Goal: Information Seeking & Learning: Understand process/instructions

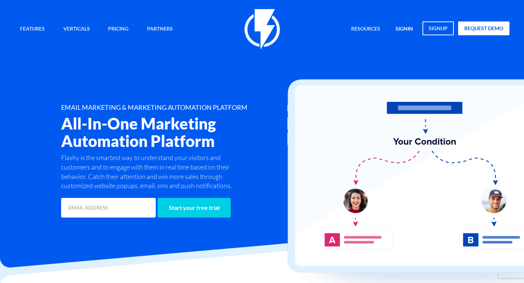
click at [405, 30] on link "signin" at bounding box center [404, 29] width 28 height 16
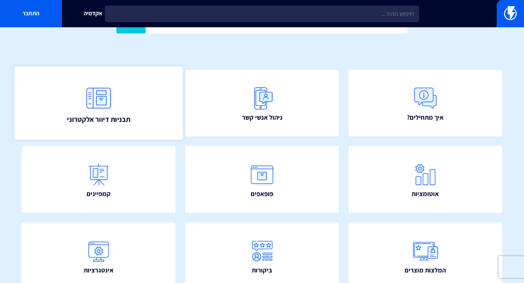
scroll to position [43, 0]
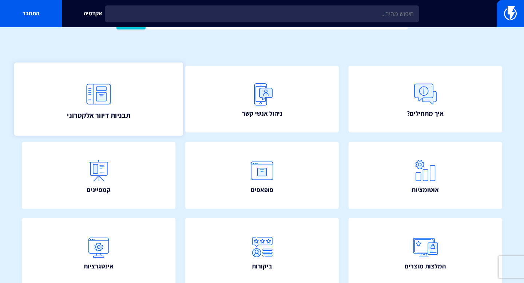
click at [125, 108] on link "תבניות דיוור אלקטרוני" at bounding box center [98, 98] width 169 height 73
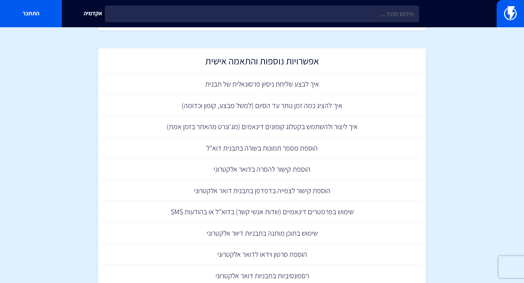
scroll to position [473, 0]
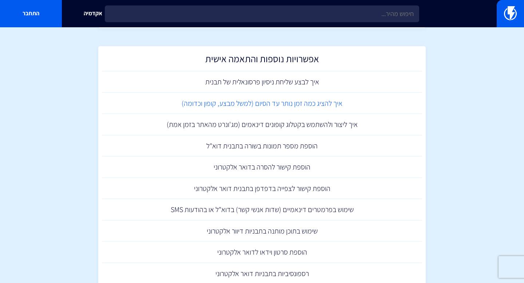
click at [330, 103] on link "איך להציג כמה זמן נותר עד הסיום (למשל מבצע, קופון וכדומה)" at bounding box center [262, 103] width 320 height 21
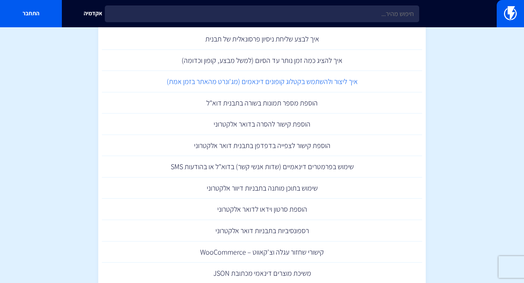
scroll to position [517, 0]
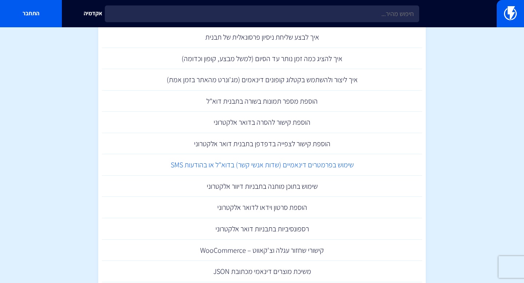
click at [312, 167] on link "שימוש בפרמטרים דינאמיים (שדות אנשי קשר) בדוא"ל או בהודעות SMS" at bounding box center [262, 164] width 320 height 21
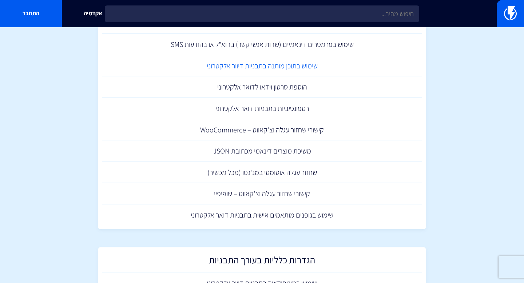
scroll to position [639, 0]
click at [281, 198] on link "קישורי שחזור עגלה וצ'קאווט – שופיפיי" at bounding box center [262, 192] width 320 height 21
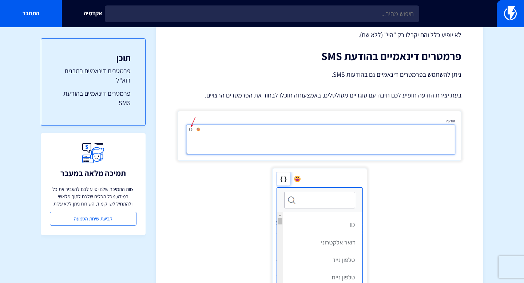
scroll to position [825, 0]
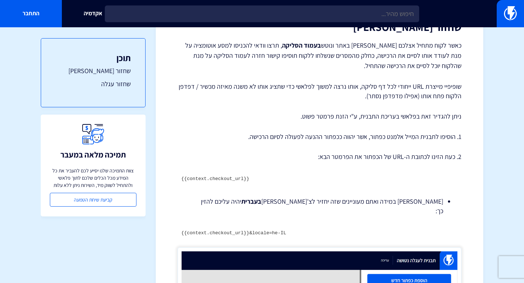
scroll to position [107, 0]
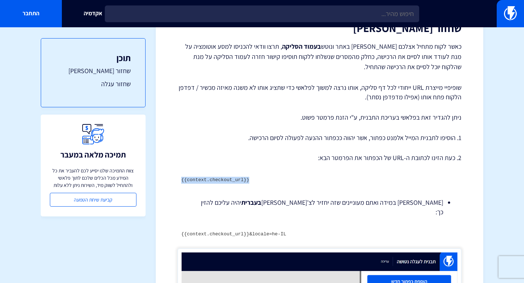
drag, startPoint x: 252, startPoint y: 180, endPoint x: 181, endPoint y: 179, distance: 71.3
click at [181, 179] on pre "{{context.checkout_url}}" at bounding box center [319, 180] width 284 height 14
copy code "{{context.checkout_url}}"
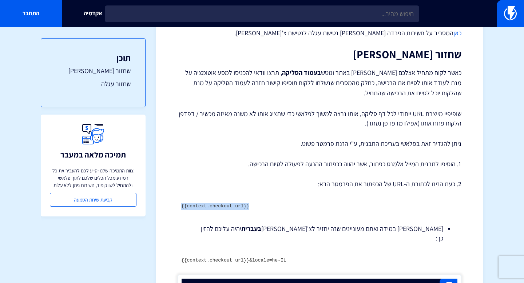
scroll to position [140, 0]
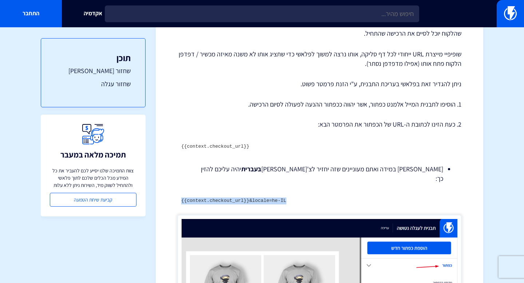
drag, startPoint x: 180, startPoint y: 193, endPoint x: 291, endPoint y: 193, distance: 110.2
click at [291, 194] on pre "{{context.checkout_url}}&locale=he-IL" at bounding box center [319, 201] width 284 height 14
copy code "{{context.checkout_url}}&locale=he-IL"
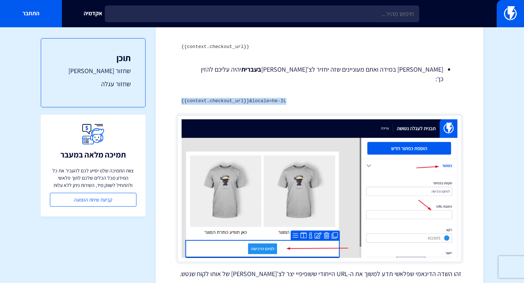
scroll to position [237, 0]
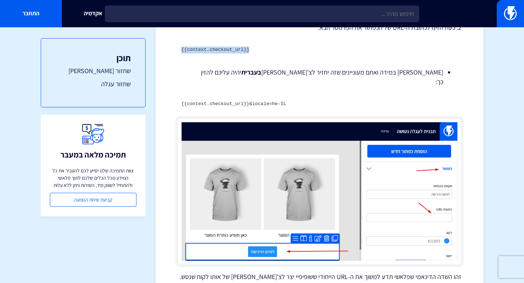
drag, startPoint x: 255, startPoint y: 47, endPoint x: 181, endPoint y: 47, distance: 73.8
click at [181, 47] on pre "{{context.checkout_url}}" at bounding box center [319, 50] width 284 height 14
copy code "{{context.checkout_url}}"
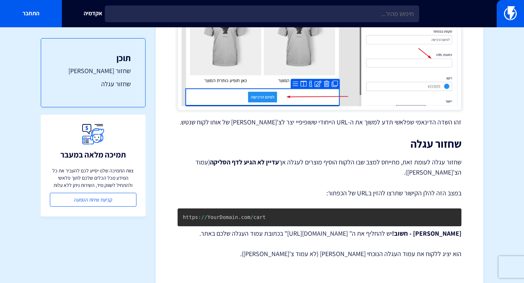
scroll to position [401, 0]
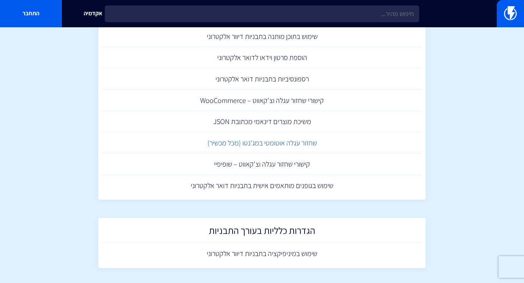
scroll to position [668, 0]
click at [307, 164] on link "קישורי שחזור עגלה וצ'קאווט – שופיפיי" at bounding box center [262, 163] width 320 height 21
